Goal: Transaction & Acquisition: Subscribe to service/newsletter

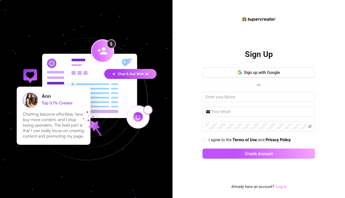
click at [284, 186] on link "Log In" at bounding box center [281, 186] width 10 height 5
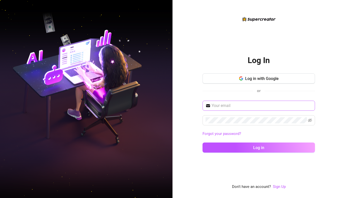
click at [249, 109] on span at bounding box center [258, 106] width 112 height 10
click at [250, 104] on input "text" at bounding box center [261, 106] width 100 height 6
type input "bouwhuishampton@gmail.com"
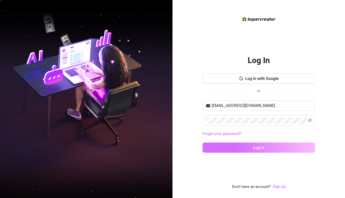
click at [256, 145] on span "Log in" at bounding box center [258, 147] width 11 height 5
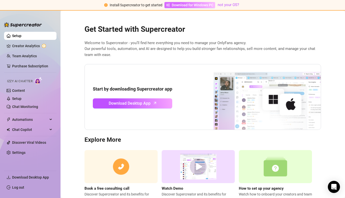
click at [199, 4] on span "Download for Windows PC" at bounding box center [193, 5] width 42 height 6
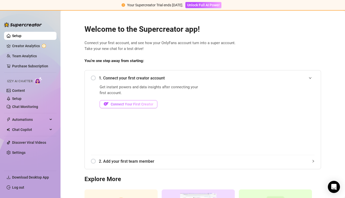
click at [137, 101] on button "Connect Your First Creator" at bounding box center [129, 104] width 58 height 8
click at [125, 106] on span "Connect Your First Creator" at bounding box center [132, 104] width 43 height 4
click at [125, 104] on span "Connect Your First Creator" at bounding box center [132, 104] width 43 height 4
click at [24, 46] on link "Creator Analytics" at bounding box center [32, 46] width 40 height 8
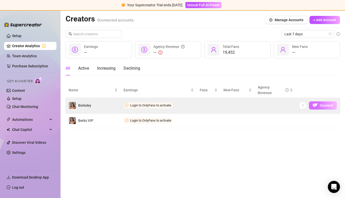
click at [315, 105] on img "button" at bounding box center [315, 105] width 5 height 5
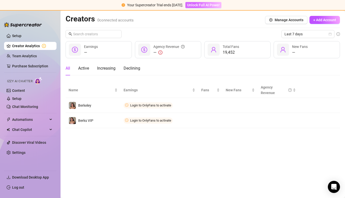
click at [210, 6] on span "Unlock Full AI Power" at bounding box center [203, 5] width 33 height 4
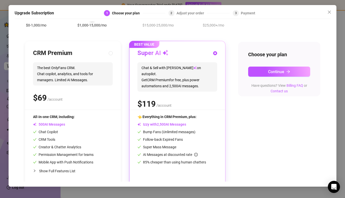
scroll to position [37, 0]
